Goal: Task Accomplishment & Management: Manage account settings

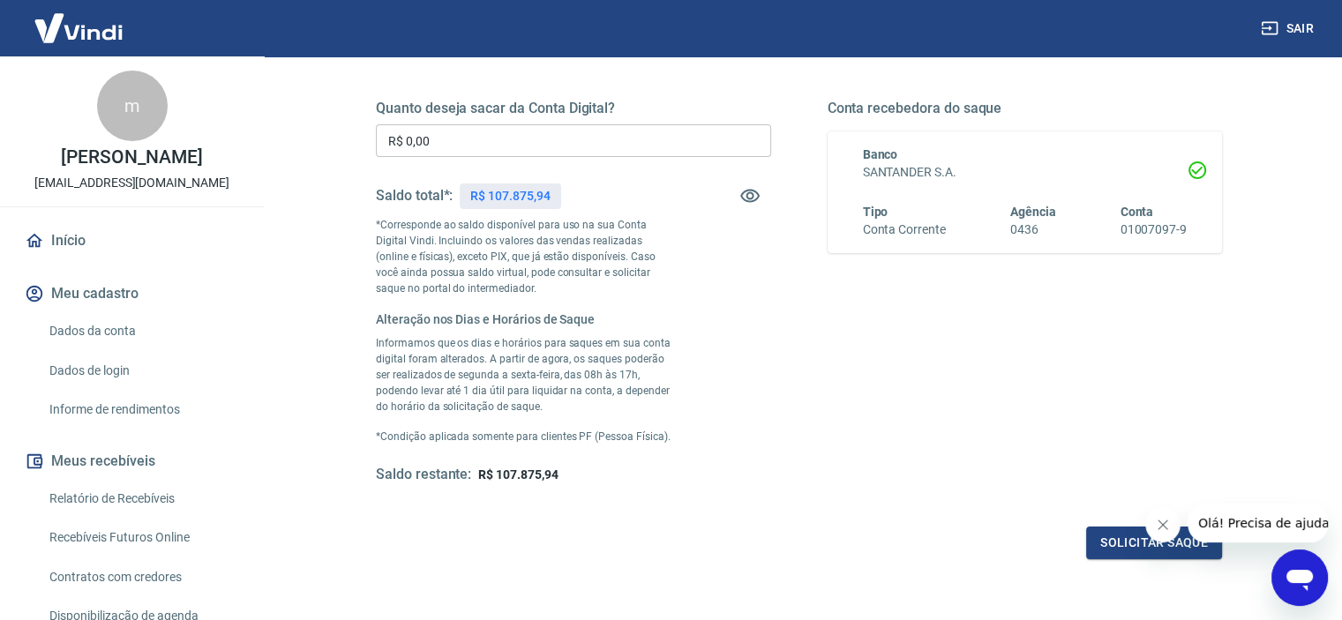
scroll to position [353, 0]
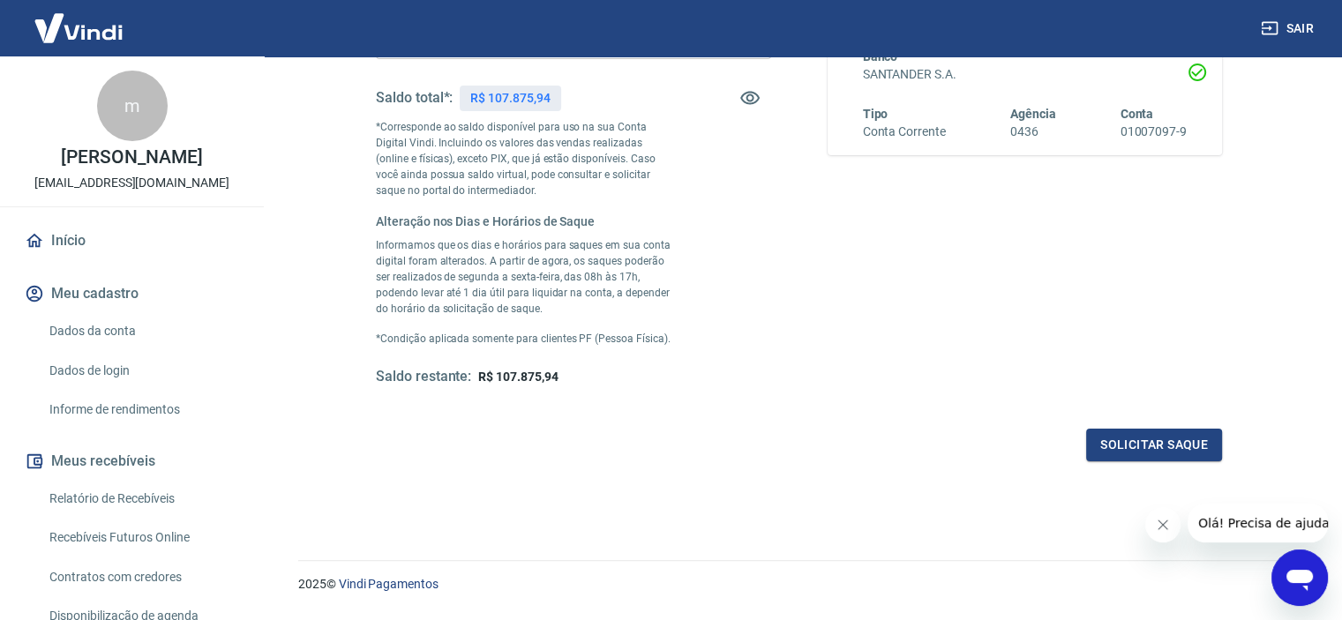
click at [1164, 444] on button "Solicitar saque" at bounding box center [1154, 445] width 136 height 33
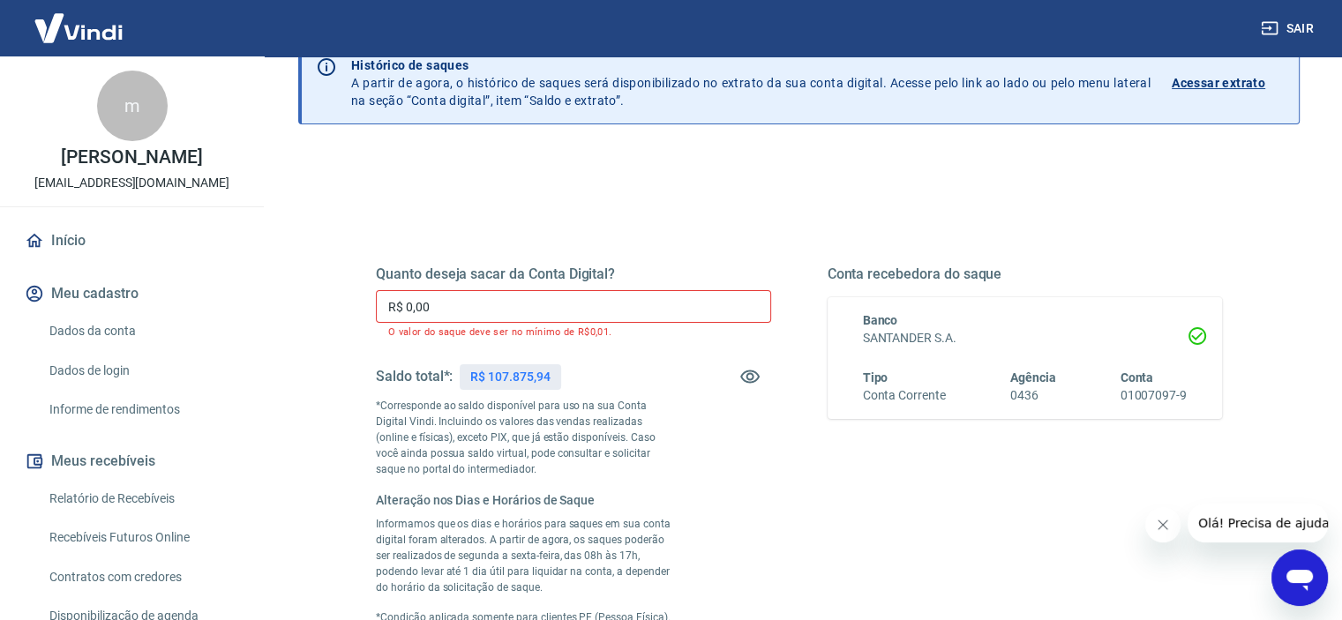
scroll to position [88, 0]
click at [588, 307] on input "R$ 0,00" at bounding box center [573, 307] width 395 height 33
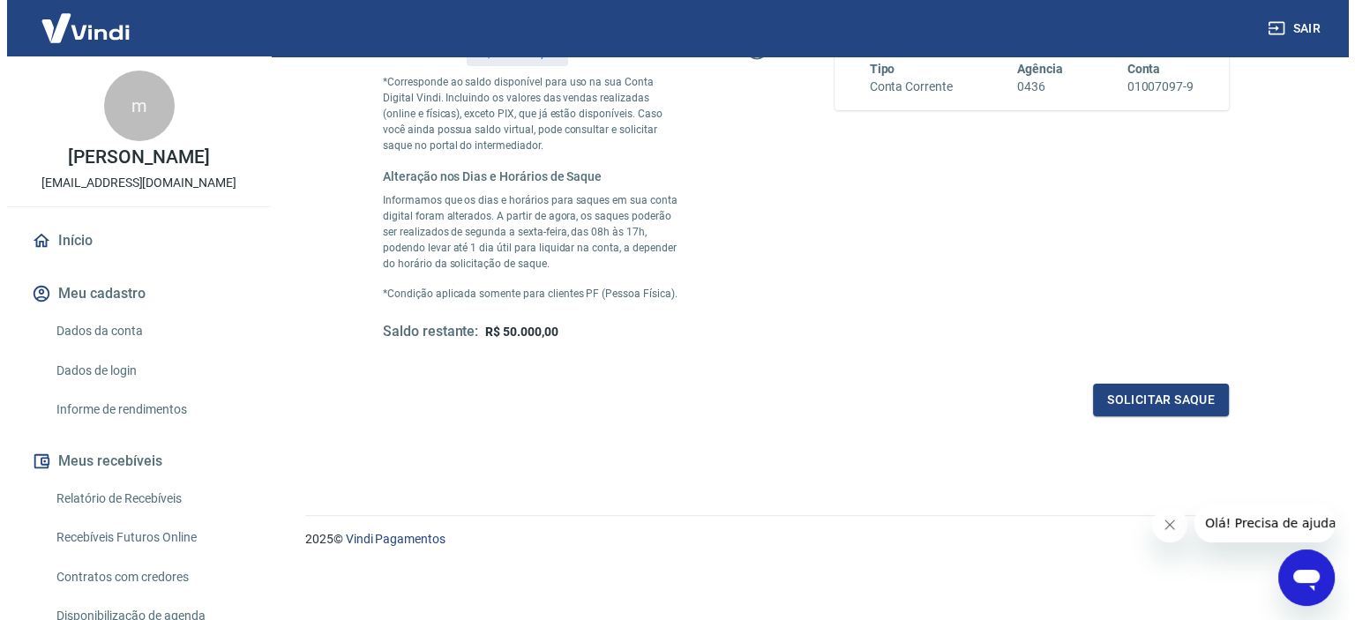
scroll to position [399, 0]
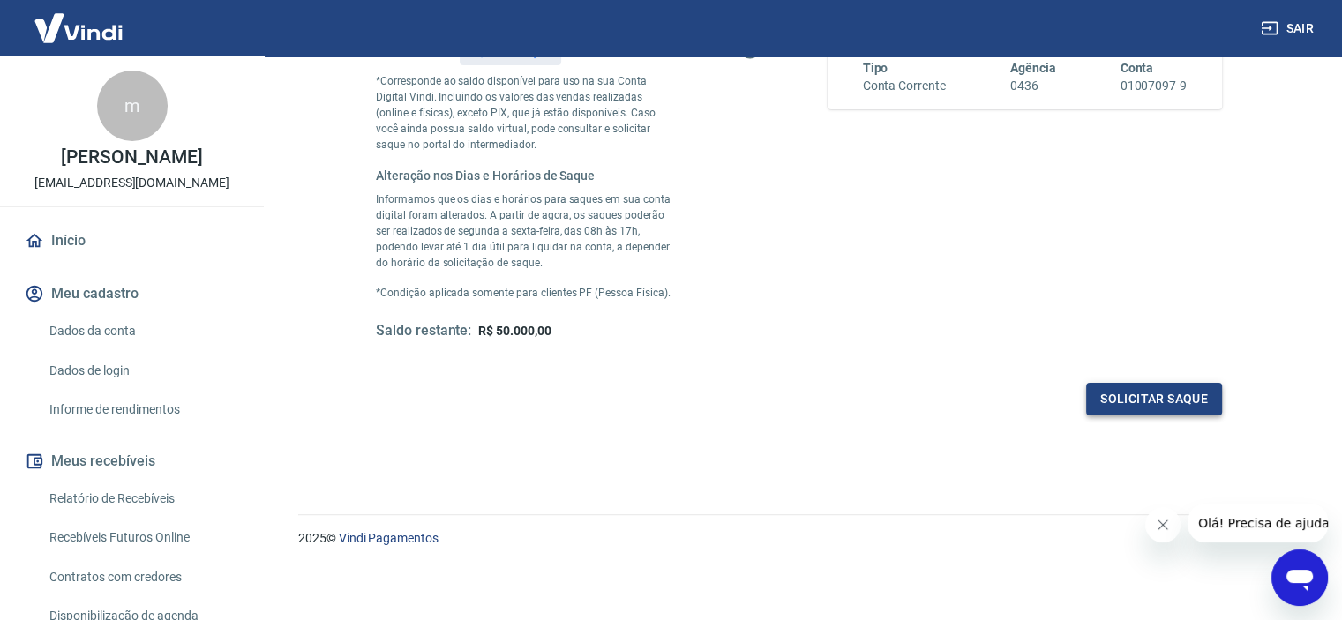
type input "R$ 57.875,94"
click at [1135, 405] on button "Solicitar saque" at bounding box center [1154, 399] width 136 height 33
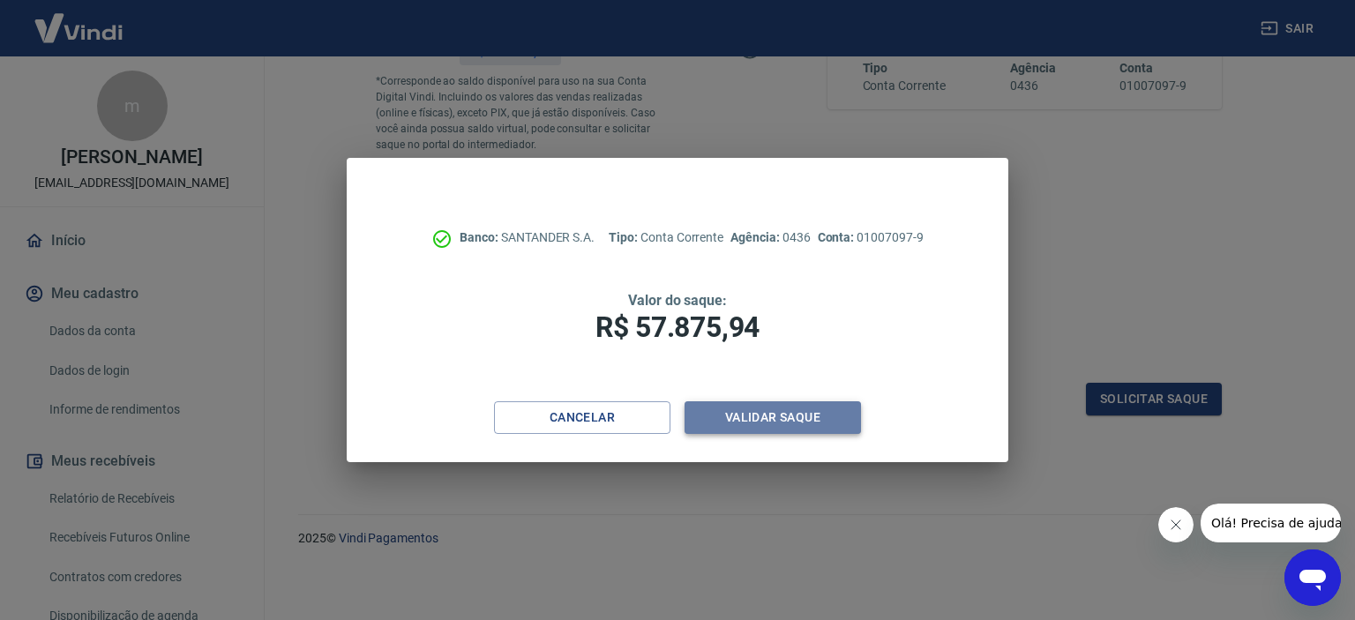
click at [759, 417] on button "Validar saque" at bounding box center [773, 417] width 176 height 33
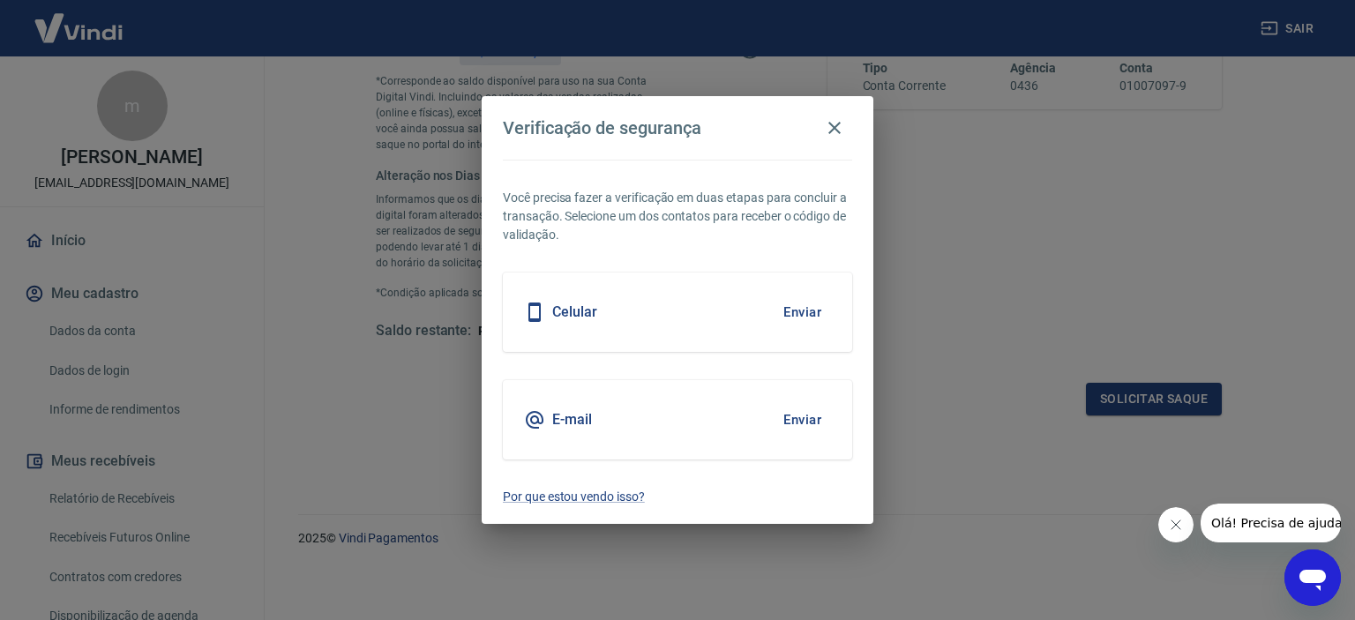
click at [713, 328] on div "Celular Enviar" at bounding box center [677, 312] width 349 height 79
click at [806, 310] on button "Enviar" at bounding box center [802, 312] width 57 height 37
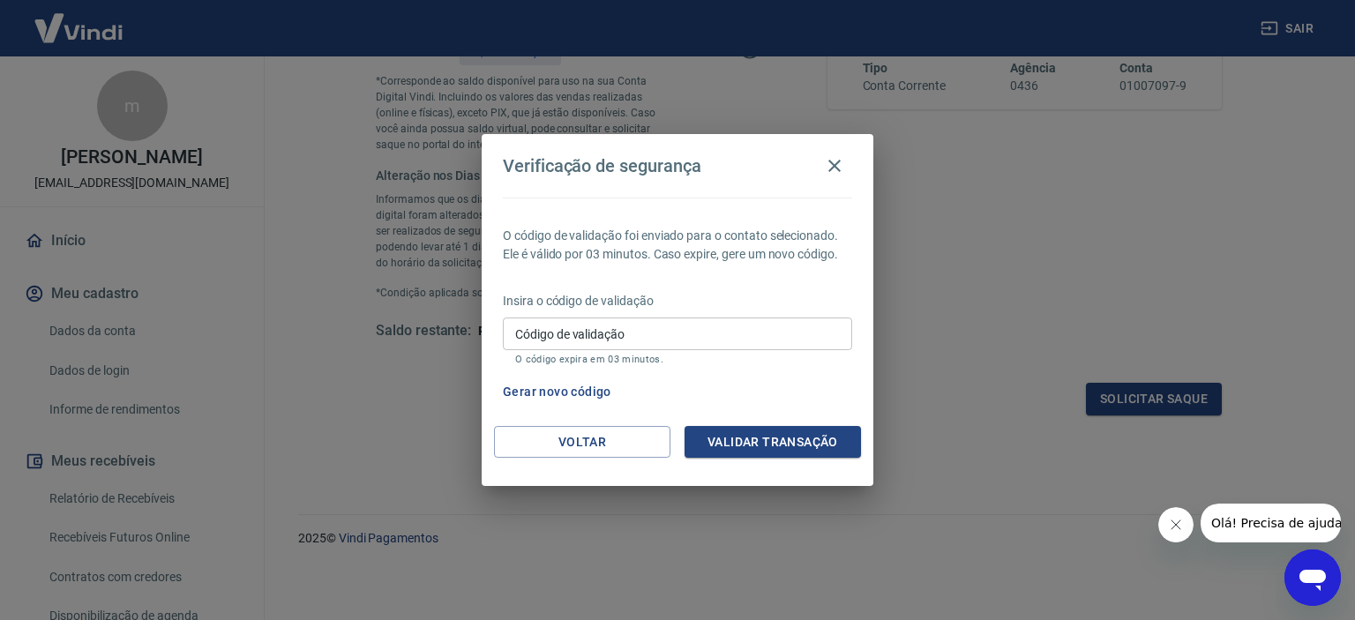
click at [723, 329] on input "Código de validação" at bounding box center [677, 334] width 349 height 33
type input "615402"
click at [790, 443] on button "Validar transação" at bounding box center [773, 442] width 176 height 33
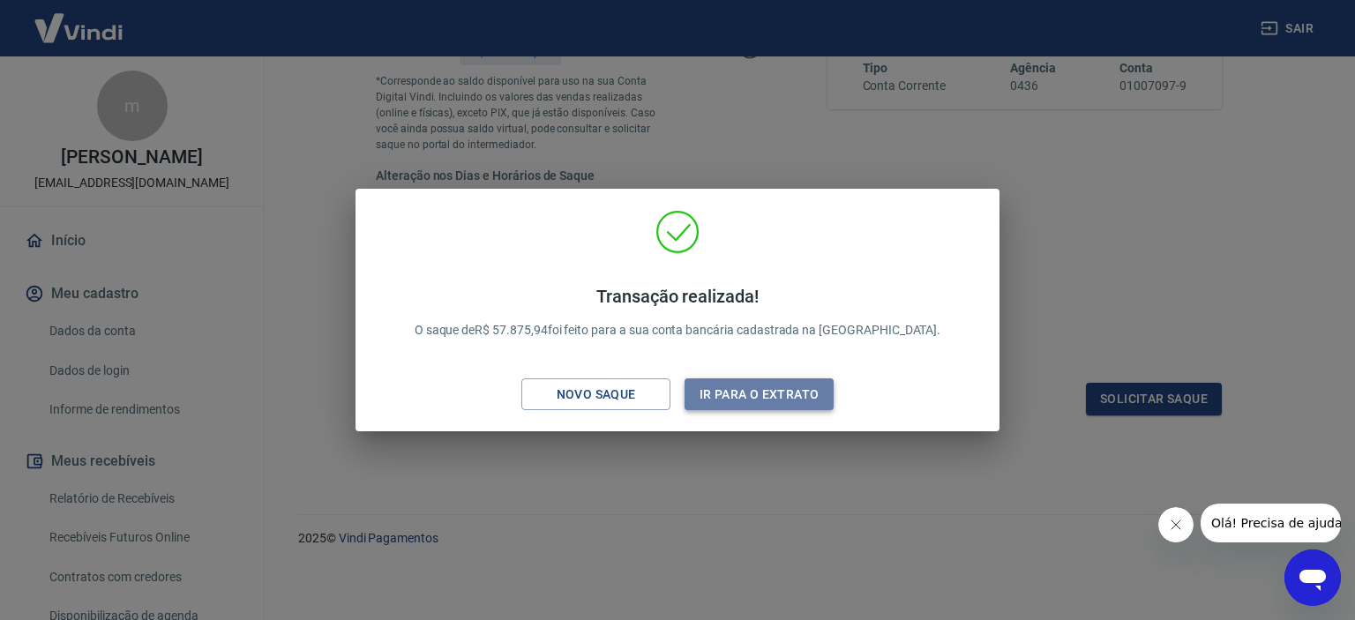
click at [756, 393] on button "Ir para o extrato" at bounding box center [759, 394] width 149 height 33
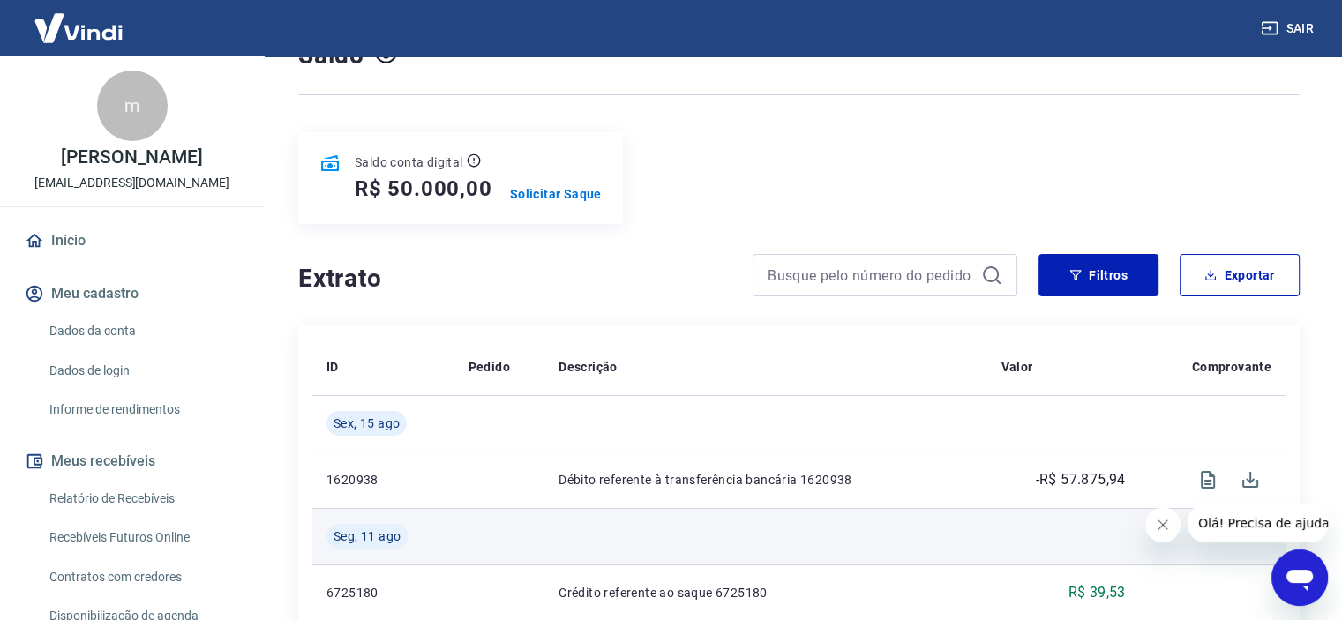
scroll to position [265, 0]
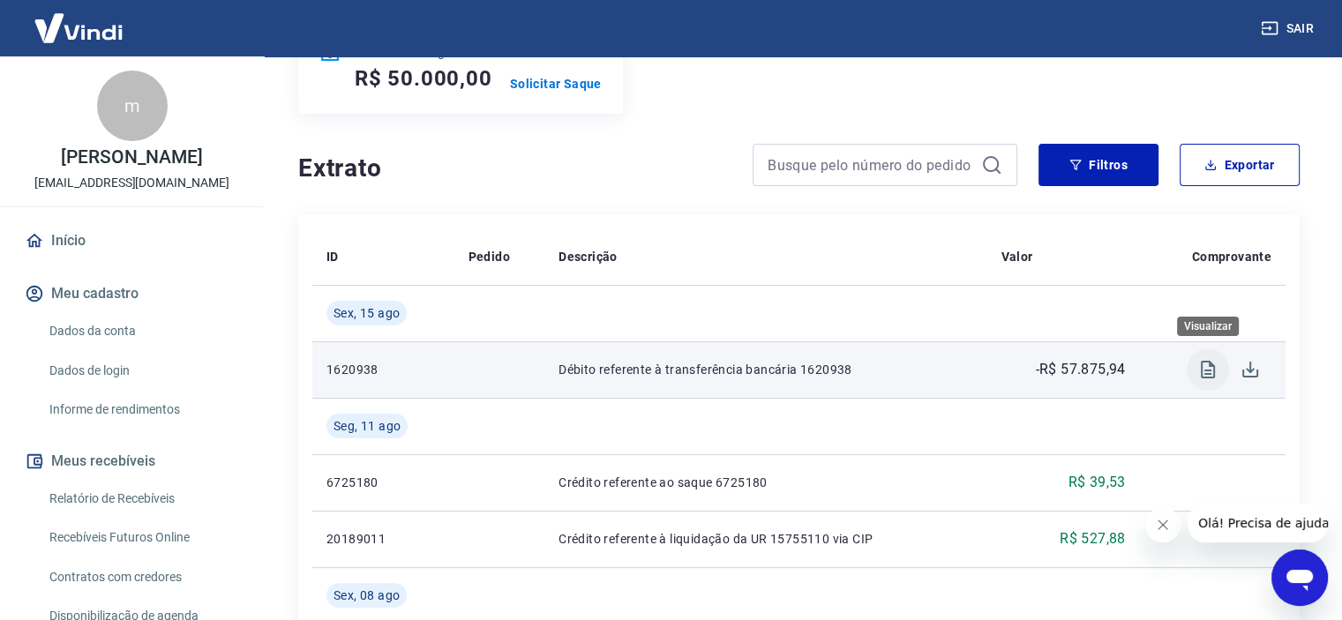
click at [1205, 371] on icon "Visualizar" at bounding box center [1208, 370] width 14 height 18
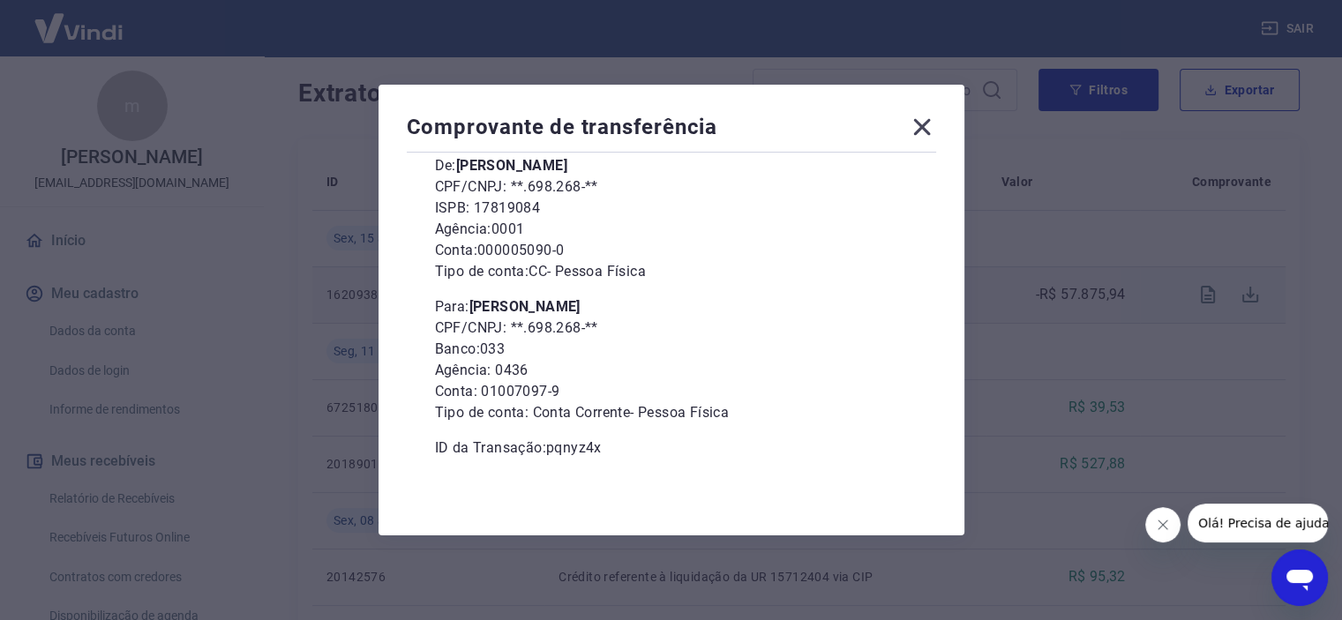
scroll to position [529, 0]
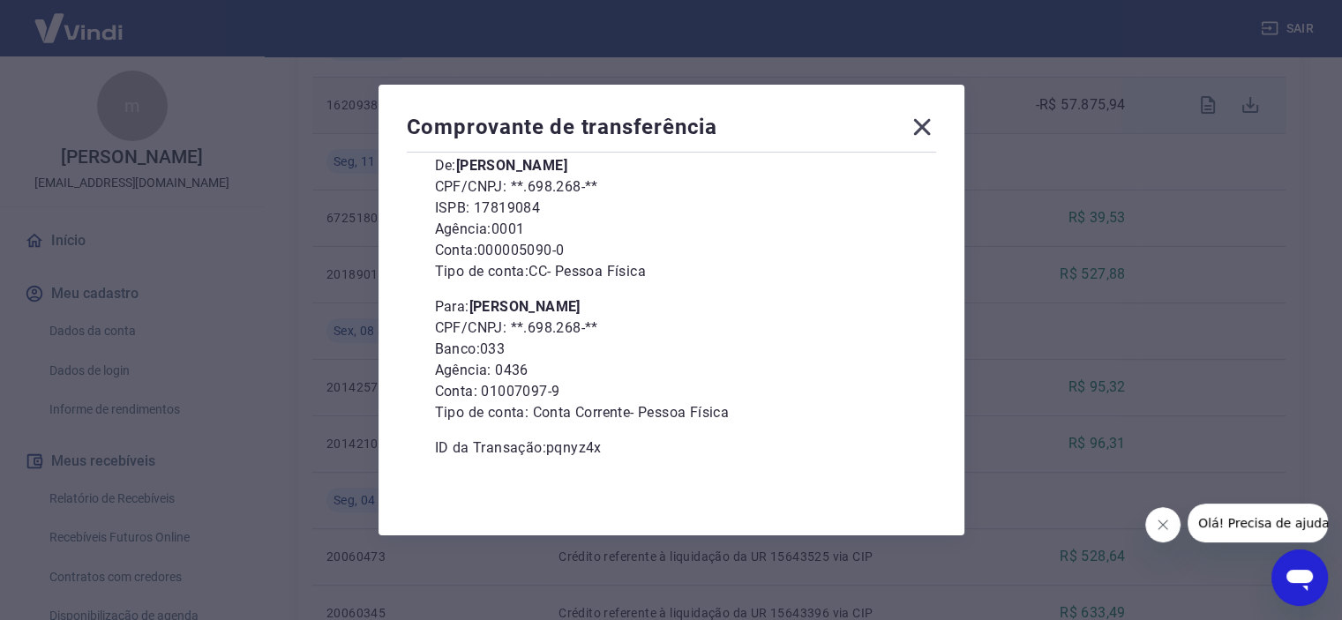
click at [922, 127] on icon at bounding box center [922, 127] width 28 height 28
